Goal: Task Accomplishment & Management: Complete application form

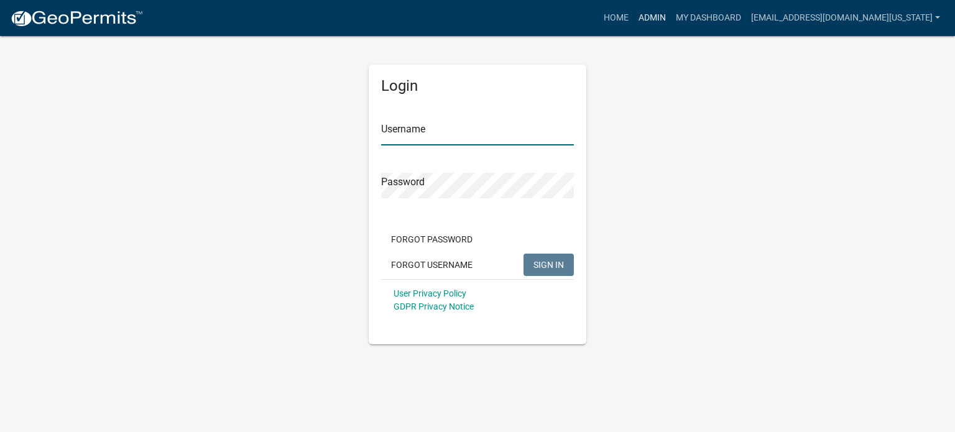
type input "[EMAIL_ADDRESS][DOMAIN_NAME][US_STATE]"
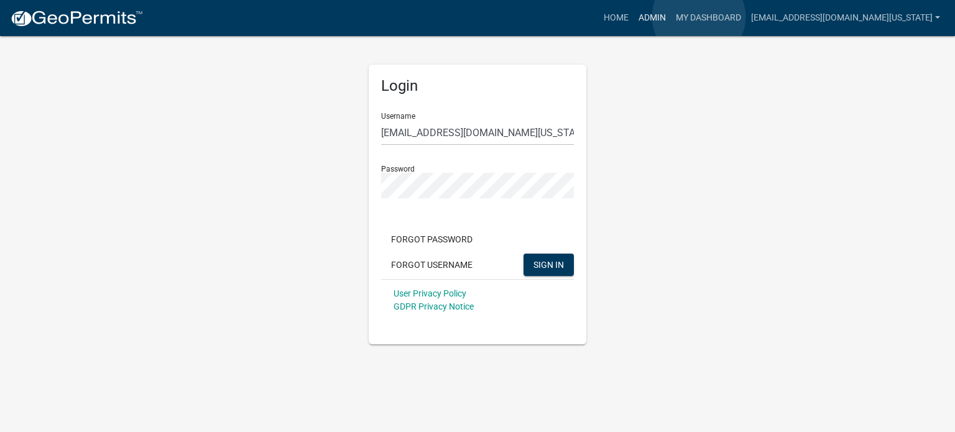
click at [671, 17] on link "Admin" at bounding box center [652, 18] width 37 height 24
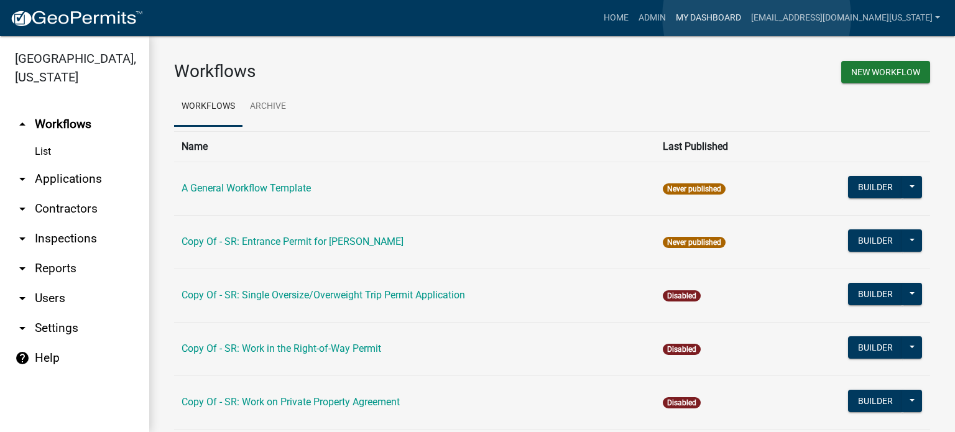
click at [746, 17] on link "My Dashboard" at bounding box center [708, 18] width 75 height 24
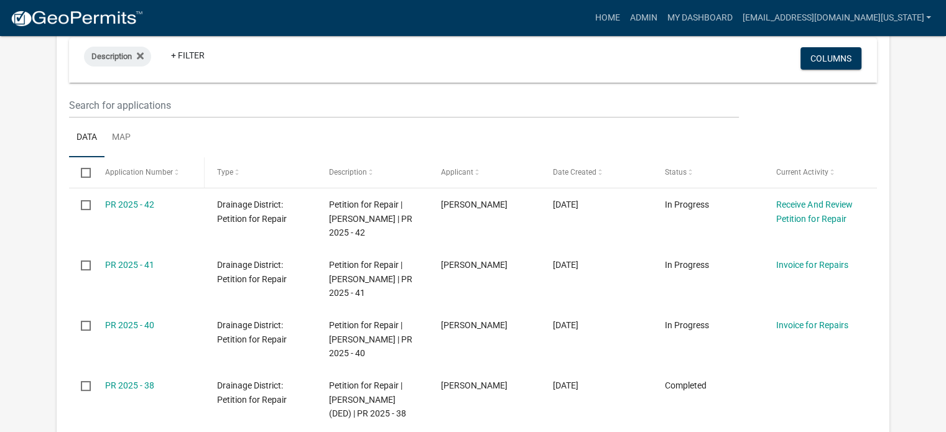
scroll to position [187, 0]
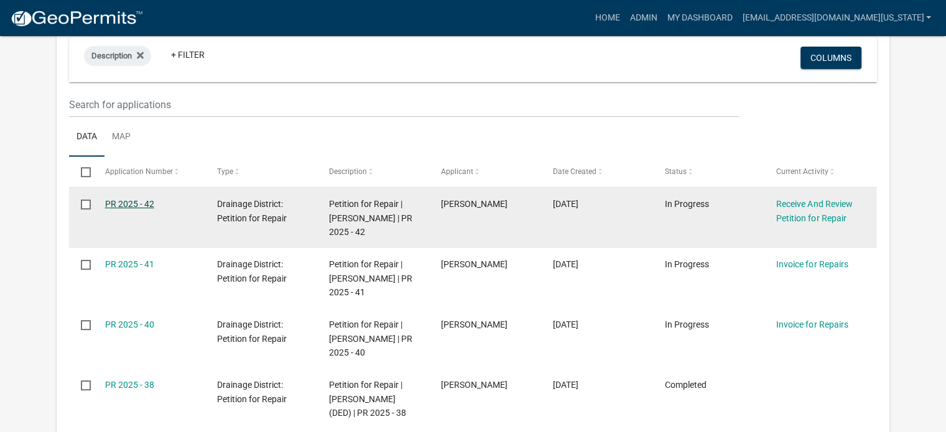
click at [142, 203] on link "PR 2025 - 42" at bounding box center [129, 204] width 49 height 10
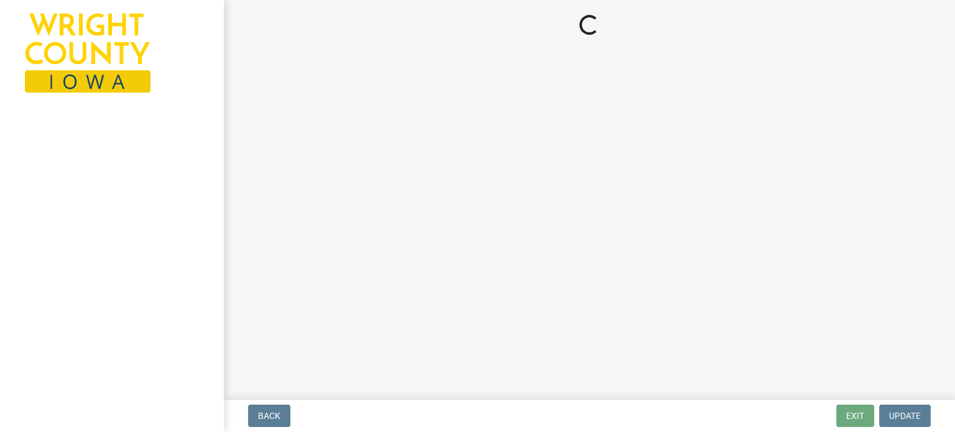
drag, startPoint x: 152, startPoint y: 206, endPoint x: 162, endPoint y: 226, distance: 22.3
click at [162, 225] on div at bounding box center [112, 216] width 224 height 432
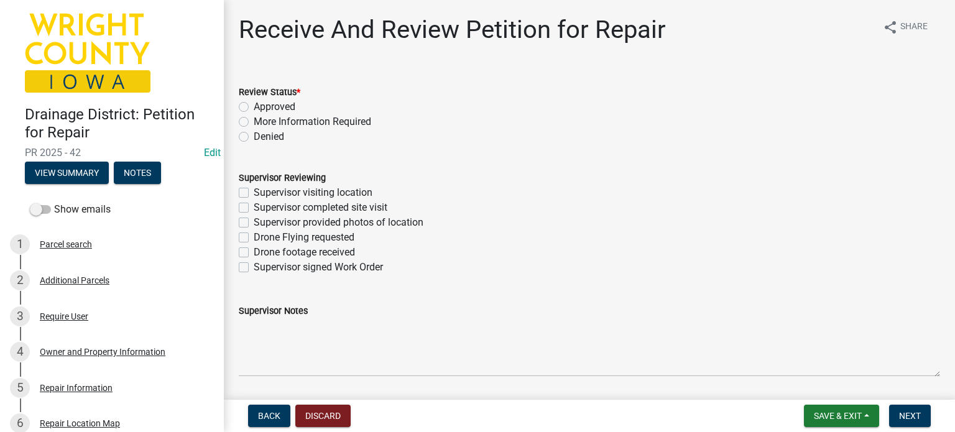
click at [254, 106] on label "Approved" at bounding box center [275, 107] width 42 height 15
click at [254, 106] on input "Approved" at bounding box center [258, 104] width 8 height 8
radio input "true"
click at [254, 269] on label "Supervisor signed Work Order" at bounding box center [318, 267] width 129 height 15
click at [254, 268] on input "Supervisor signed Work Order" at bounding box center [258, 264] width 8 height 8
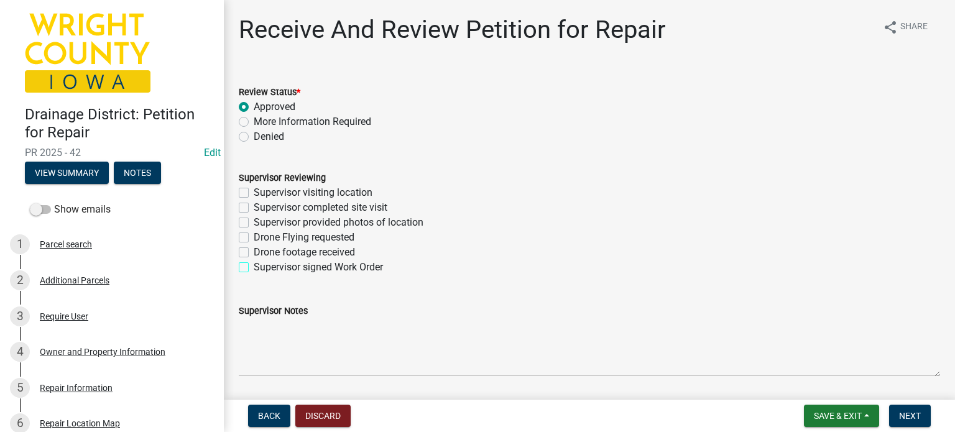
checkbox input "true"
checkbox input "false"
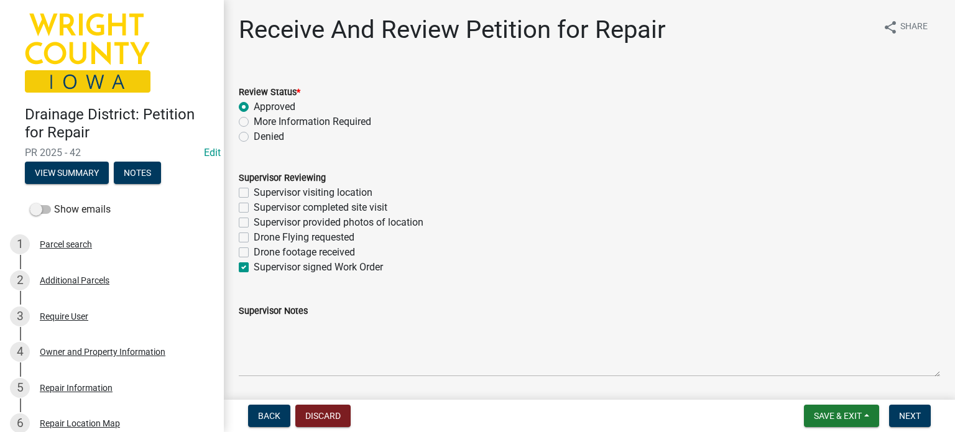
checkbox input "false"
checkbox input "true"
click at [917, 422] on button "Next" at bounding box center [910, 416] width 42 height 22
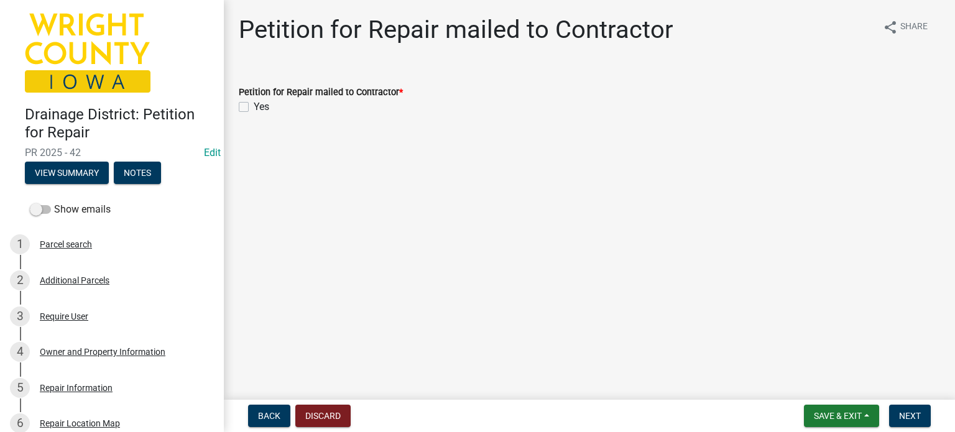
click at [254, 107] on label "Yes" at bounding box center [262, 107] width 16 height 15
click at [254, 107] on input "Yes" at bounding box center [258, 104] width 8 height 8
checkbox input "true"
click at [903, 417] on span "Next" at bounding box center [910, 416] width 22 height 10
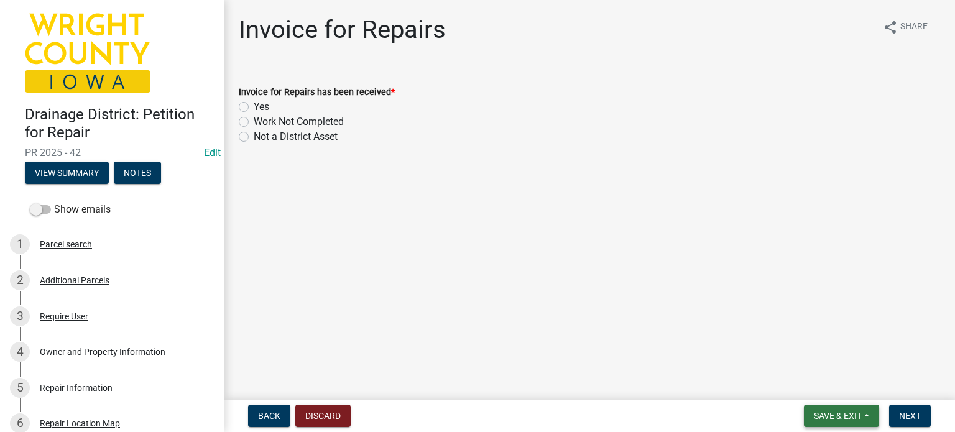
click at [868, 421] on button "Save & Exit" at bounding box center [841, 416] width 75 height 22
click at [833, 385] on button "Save & Exit" at bounding box center [830, 384] width 100 height 30
